Goal: Transaction & Acquisition: Download file/media

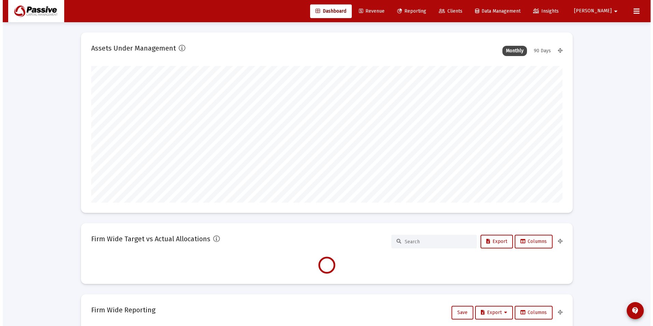
scroll to position [137, 254]
click at [429, 15] on link "Reporting" at bounding box center [409, 11] width 40 height 14
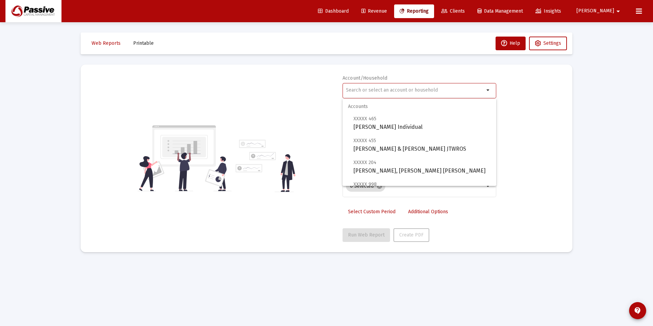
click at [381, 88] on input "text" at bounding box center [415, 89] width 138 height 5
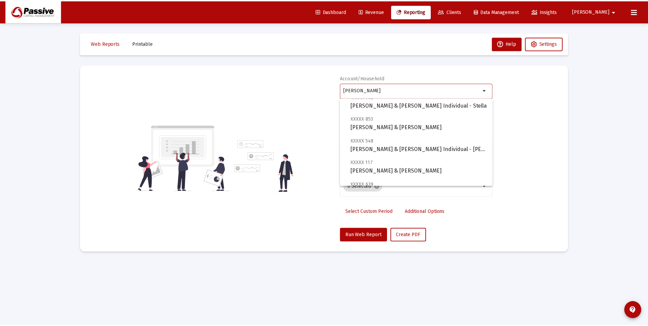
scroll to position [224, 0]
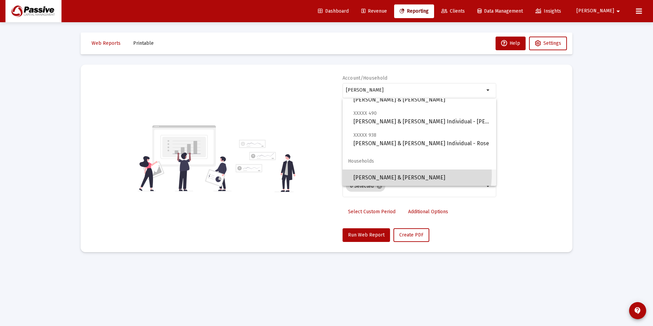
click at [405, 174] on span "[PERSON_NAME] & [PERSON_NAME]" at bounding box center [422, 178] width 137 height 16
type input "[PERSON_NAME] & [PERSON_NAME]"
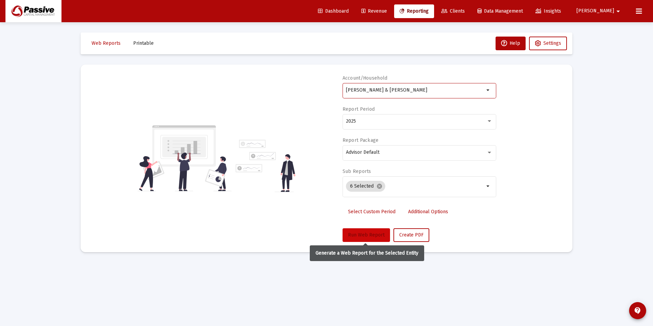
click at [380, 230] on button "Run Web Report" at bounding box center [367, 235] width 48 height 14
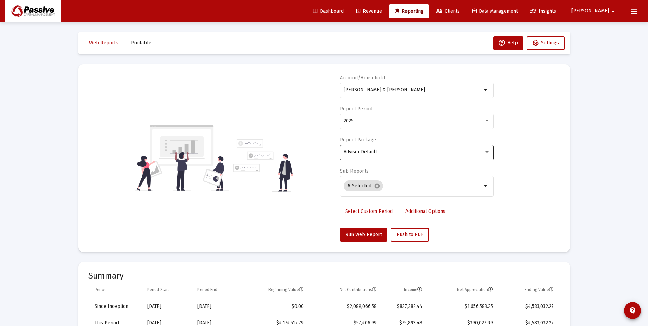
scroll to position [0, 0]
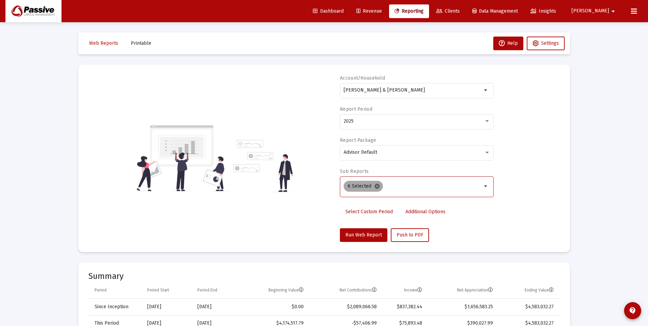
click at [378, 188] on mat-icon "cancel" at bounding box center [377, 186] width 6 height 6
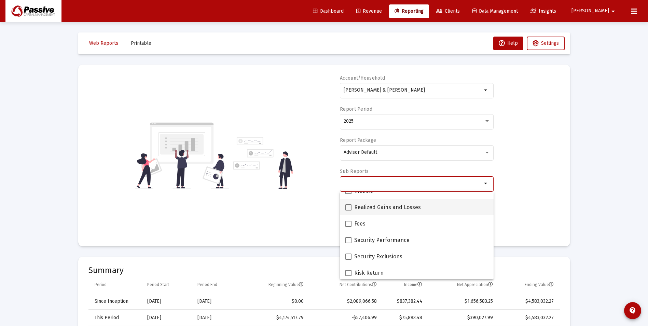
scroll to position [239, 0]
click at [365, 194] on span "Income" at bounding box center [363, 191] width 19 height 8
click at [349, 194] on input "Income" at bounding box center [348, 194] width 0 height 0
checkbox input "true"
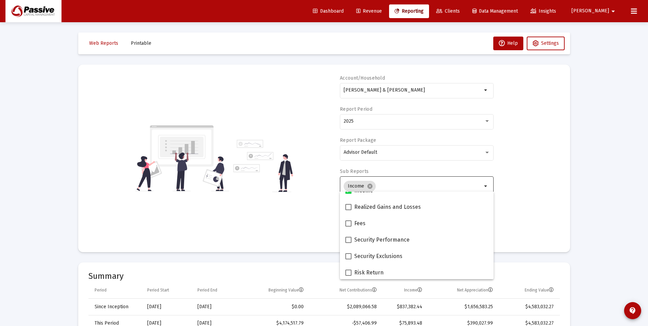
click at [540, 206] on div "Account/Household [PERSON_NAME] & [PERSON_NAME] Report Period 2025 Report Packa…" at bounding box center [325, 158] width 472 height 167
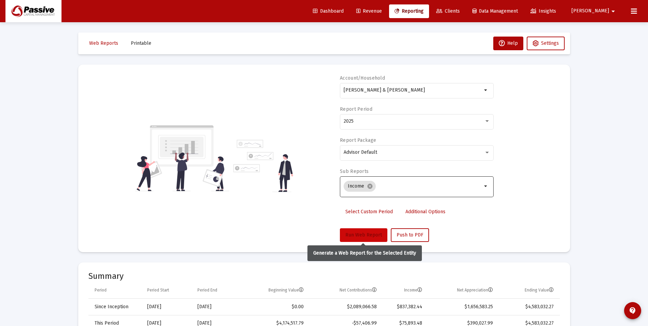
click at [351, 239] on button "Run Web Report" at bounding box center [364, 235] width 48 height 14
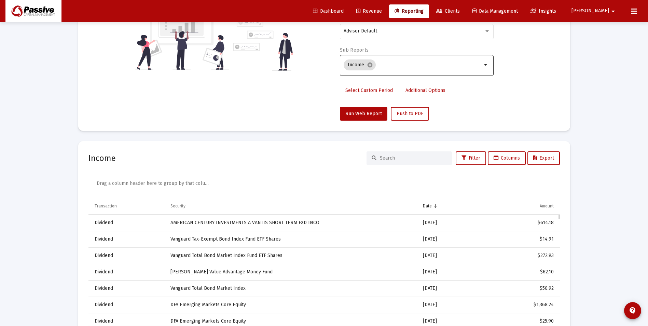
scroll to position [56, 0]
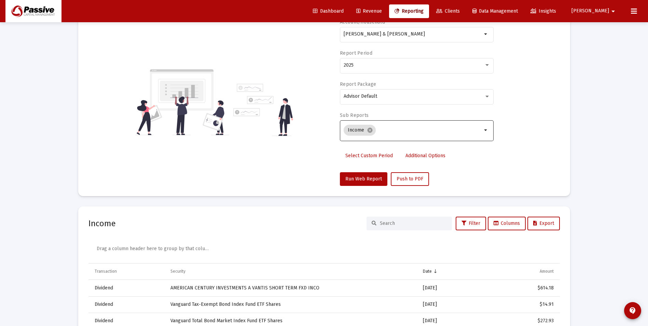
click at [370, 157] on span "Select Custom Period" at bounding box center [370, 156] width 48 height 6
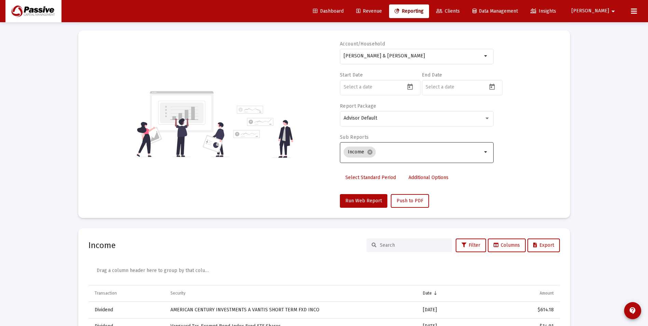
click at [375, 95] on div at bounding box center [380, 91] width 80 height 22
click at [409, 85] on icon "Open calendar" at bounding box center [409, 87] width 5 height 6
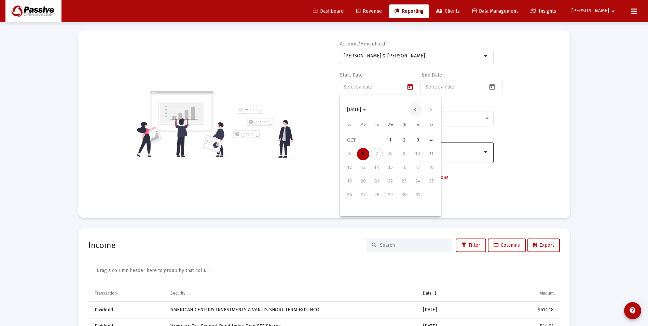
click at [411, 110] on button "Previous month" at bounding box center [416, 110] width 14 height 14
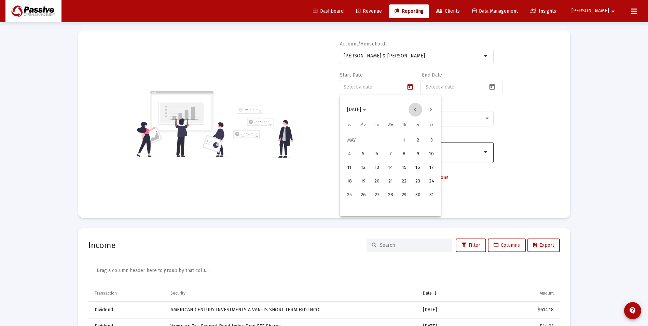
click at [411, 111] on button "Previous month" at bounding box center [416, 110] width 14 height 14
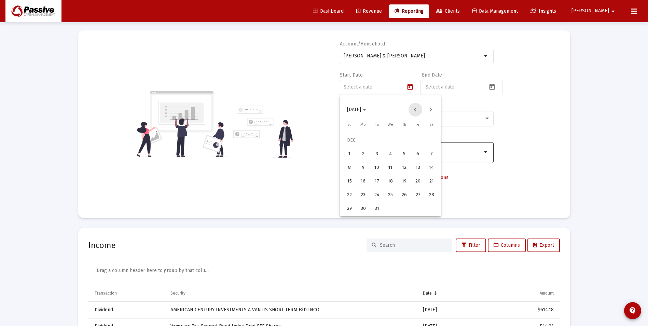
click at [411, 111] on button "Previous month" at bounding box center [416, 110] width 14 height 14
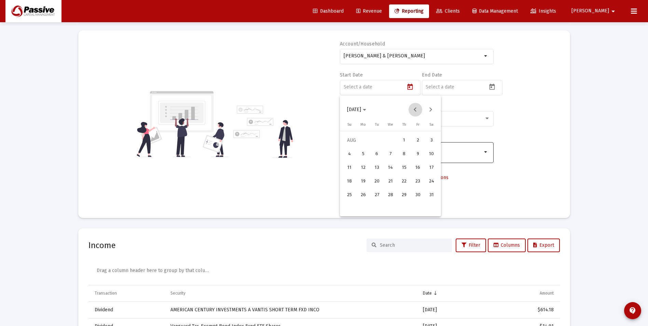
click at [411, 111] on button "Previous month" at bounding box center [416, 110] width 14 height 14
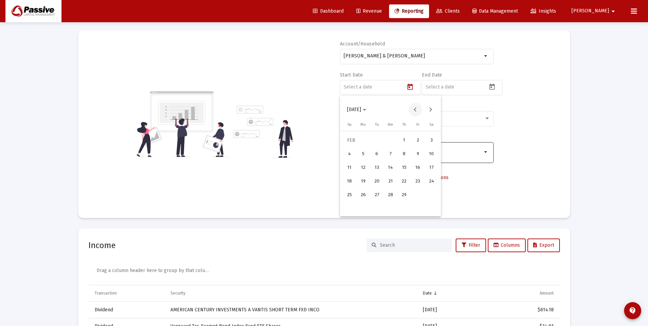
click at [411, 111] on button "Previous month" at bounding box center [416, 110] width 14 height 14
click at [365, 152] on div "1" at bounding box center [363, 154] width 12 height 12
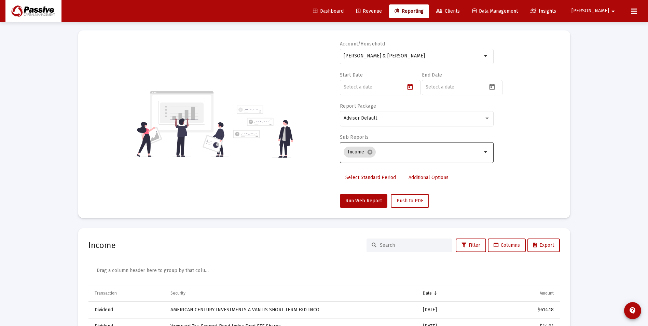
type input "[DATE]"
click at [494, 86] on icon "Open calendar" at bounding box center [492, 86] width 7 height 7
click at [546, 108] on div at bounding box center [324, 163] width 648 height 326
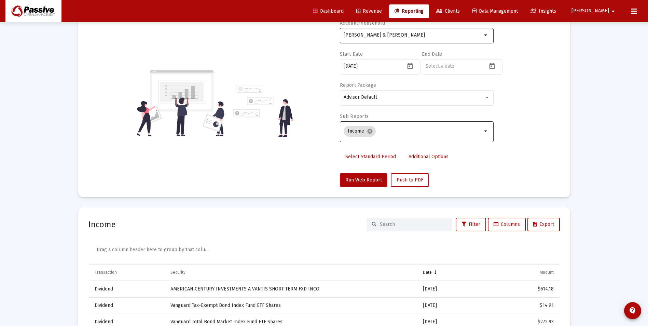
scroll to position [0, 0]
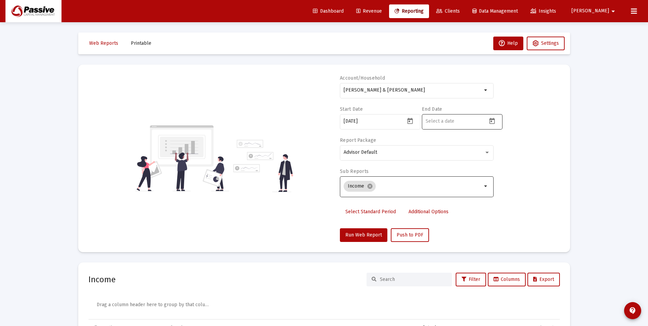
click at [487, 122] on input at bounding box center [457, 121] width 62 height 5
click at [491, 123] on icon "Open calendar" at bounding box center [492, 121] width 7 height 7
click at [493, 145] on button "Previous month" at bounding box center [498, 144] width 14 height 14
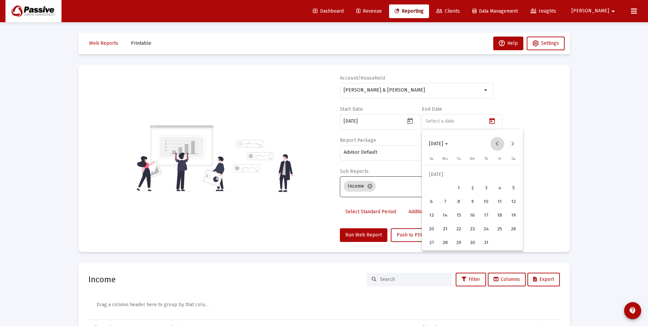
click at [493, 145] on button "Previous month" at bounding box center [498, 144] width 14 height 14
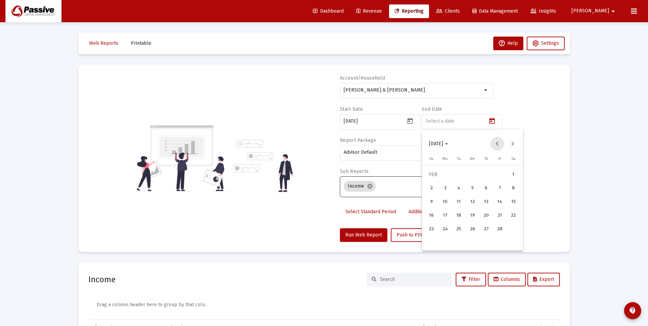
click at [493, 145] on button "Previous month" at bounding box center [498, 144] width 14 height 14
click at [513, 146] on button "Next month" at bounding box center [513, 144] width 14 height 14
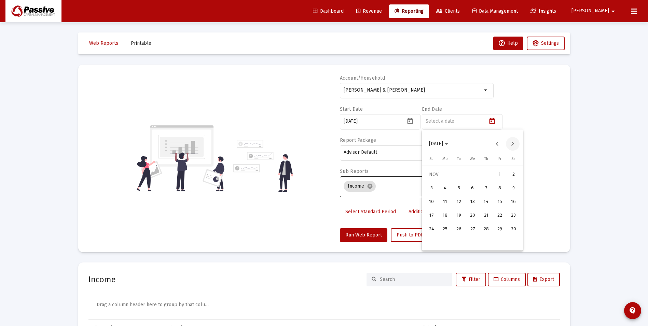
click at [513, 146] on button "Next month" at bounding box center [513, 144] width 14 height 14
click at [462, 240] on div "31" at bounding box center [459, 243] width 12 height 12
type input "[DATE]"
click at [362, 238] on span "Run Web Report" at bounding box center [364, 235] width 37 height 6
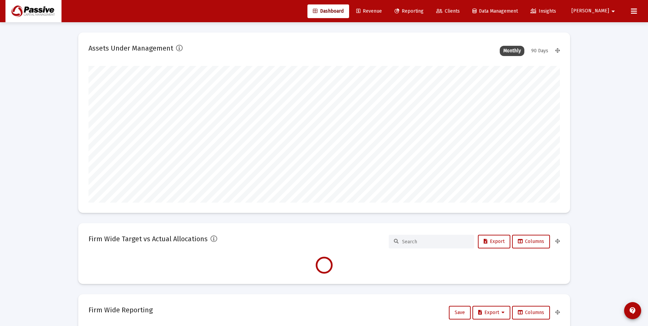
scroll to position [137, 472]
type input "[DATE]"
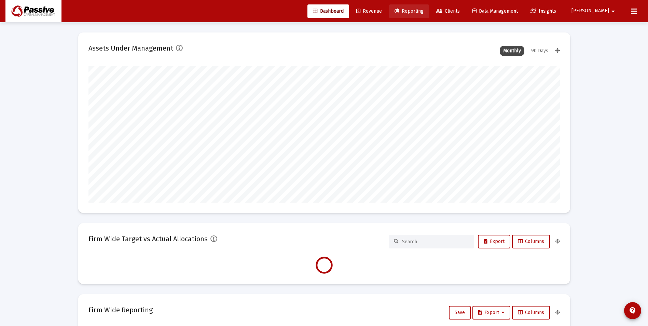
click at [424, 14] on span "Reporting" at bounding box center [409, 11] width 29 height 6
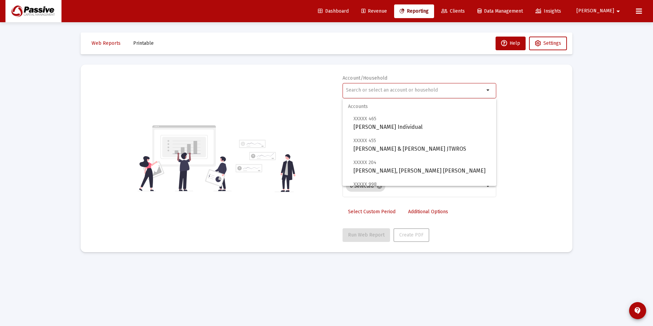
click at [383, 91] on input "text" at bounding box center [415, 89] width 138 height 5
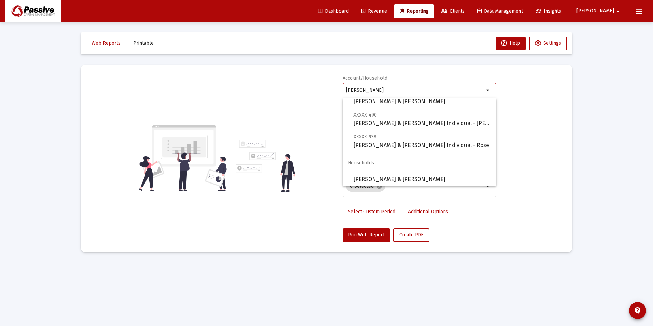
scroll to position [224, 0]
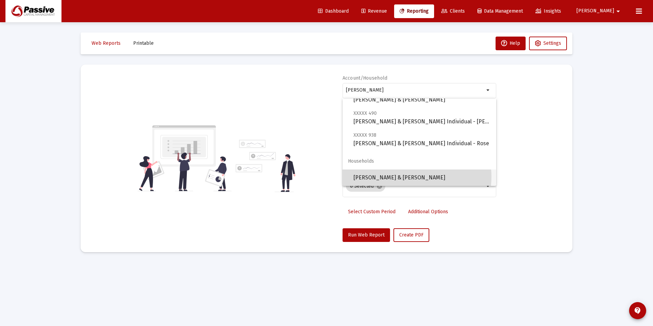
click at [410, 177] on span "[PERSON_NAME] & [PERSON_NAME]" at bounding box center [422, 178] width 137 height 16
type input "[PERSON_NAME] & [PERSON_NAME]"
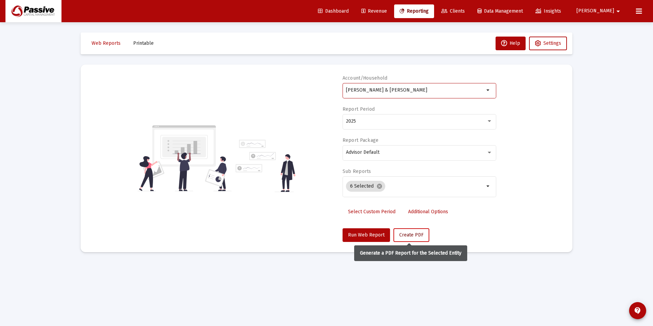
click at [401, 236] on span "Create PDF" at bounding box center [412, 235] width 24 height 6
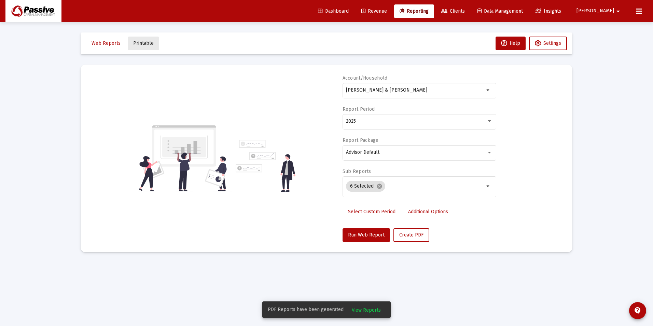
click at [146, 40] on span "Printable" at bounding box center [143, 43] width 21 height 6
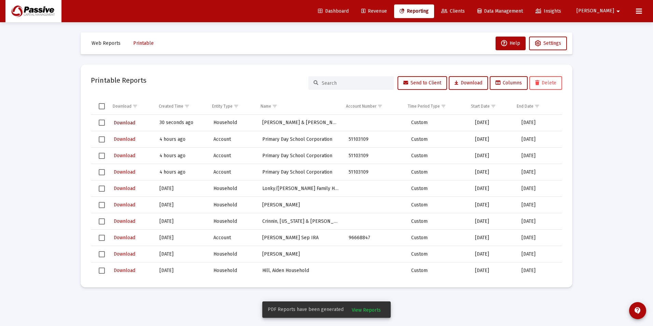
click at [132, 122] on span "Download" at bounding box center [125, 123] width 22 height 6
